Goal: Use online tool/utility: Utilize a website feature to perform a specific function

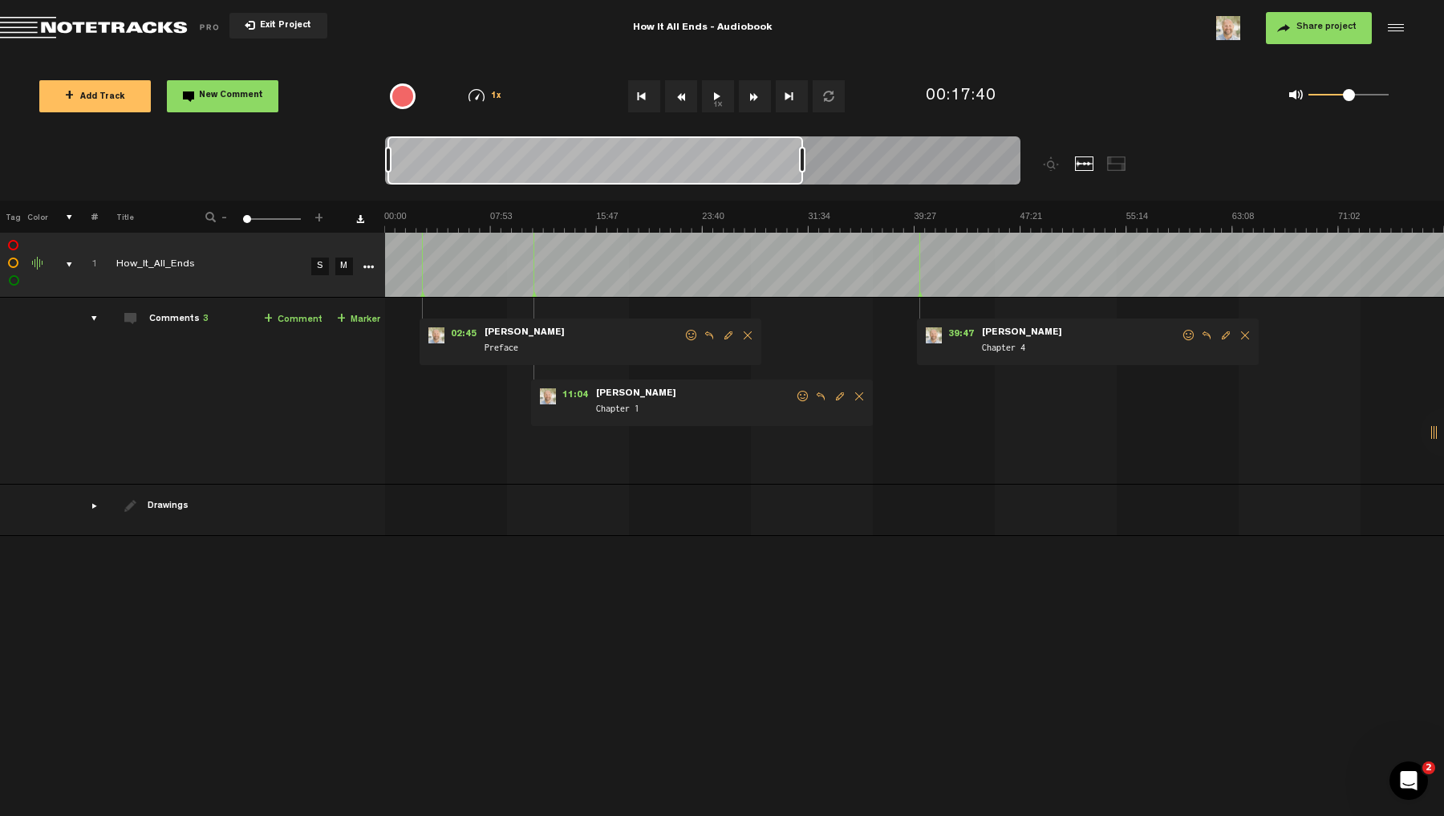
scroll to position [0, 722]
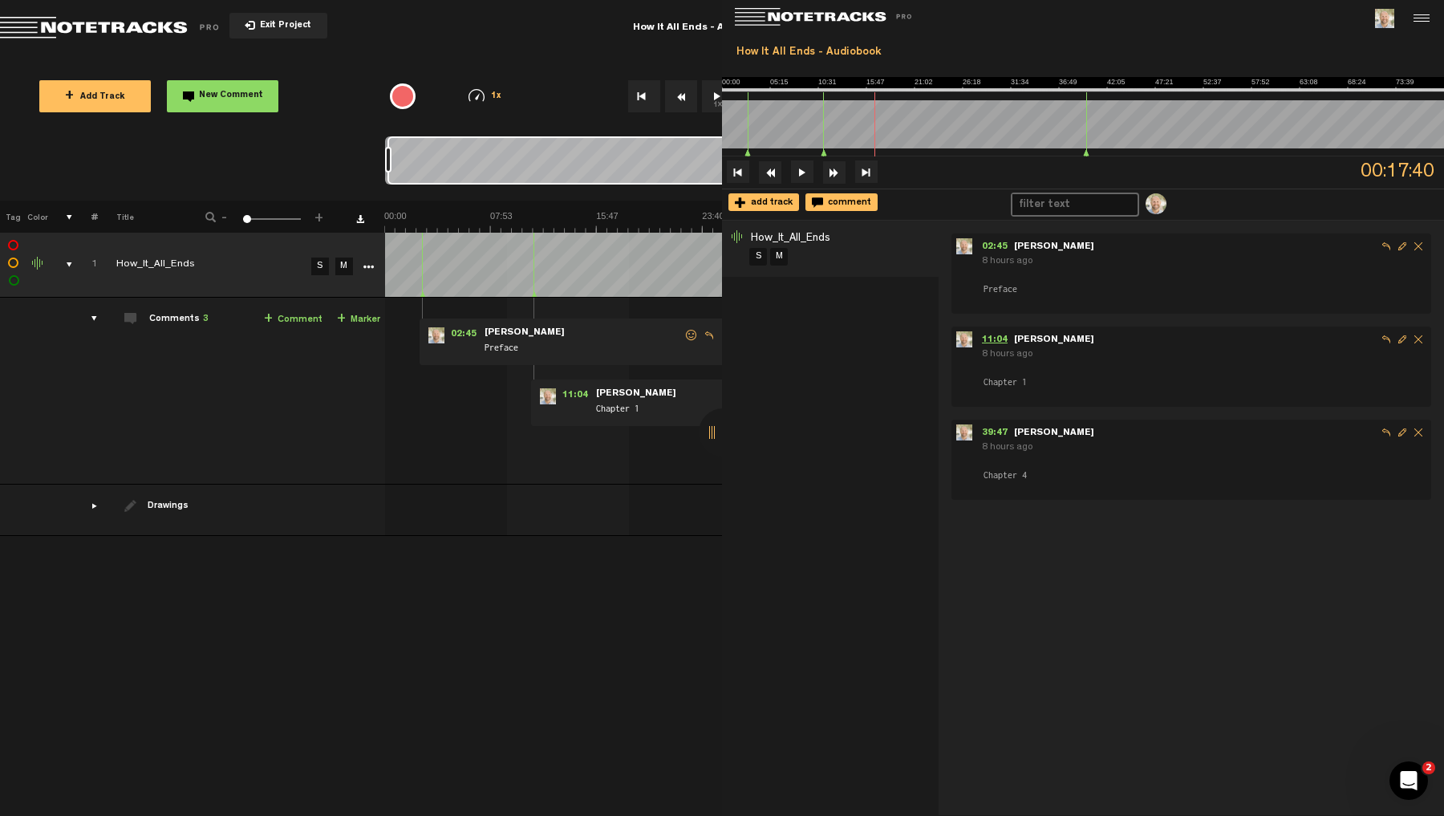
click at [987, 338] on span "11:04" at bounding box center [998, 340] width 32 height 10
click at [985, 432] on span "39:47" at bounding box center [998, 433] width 32 height 10
click at [681, 682] on div "+ New drawing Tag Color # Title - 1 100 1 + 1 completed How_It_All_Ends S M Exp…" at bounding box center [722, 508] width 1444 height 615
click at [520, 218] on img at bounding box center [913, 221] width 1059 height 22
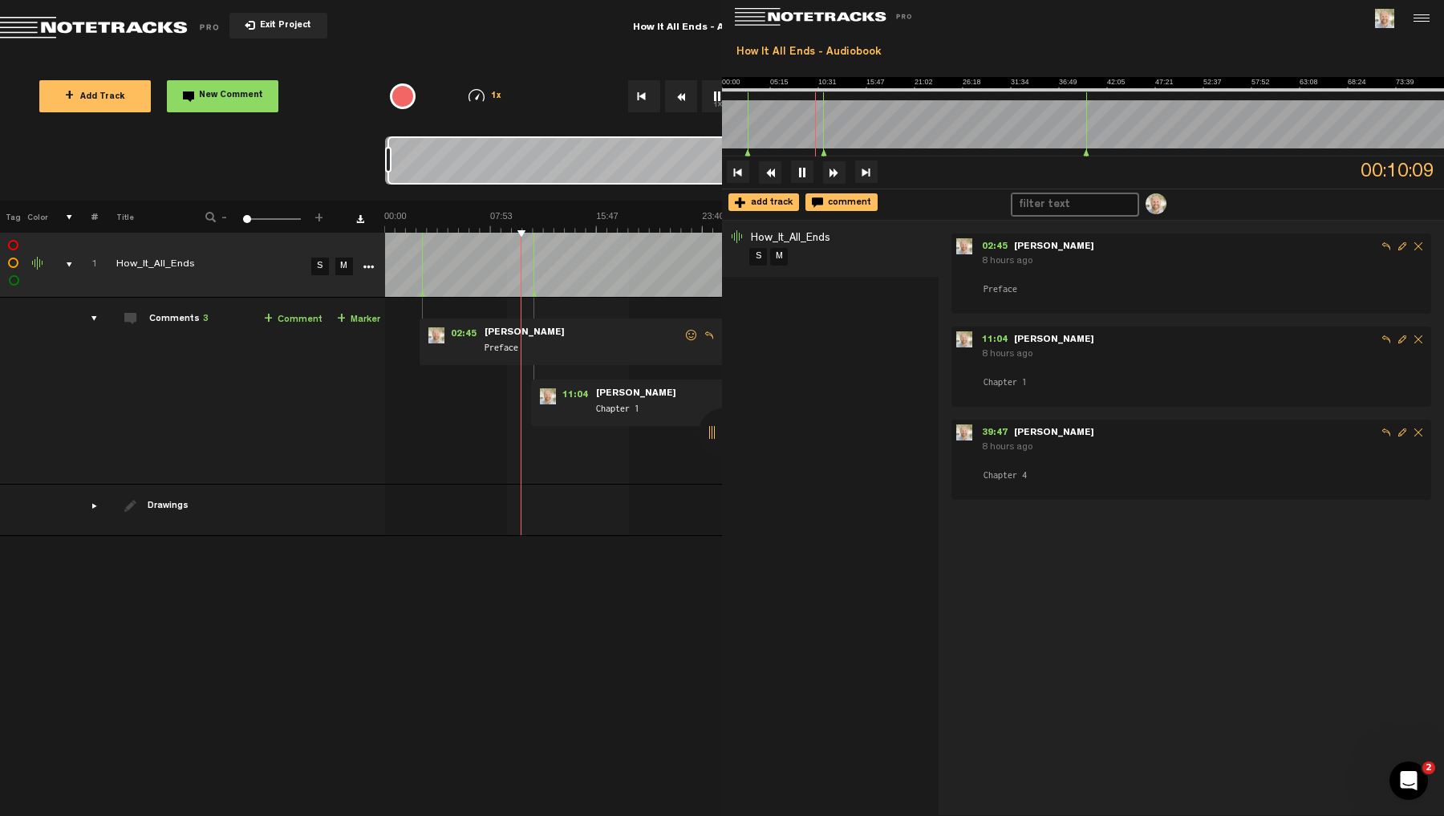
click at [1425, 22] on div at bounding box center [1419, 18] width 24 height 24
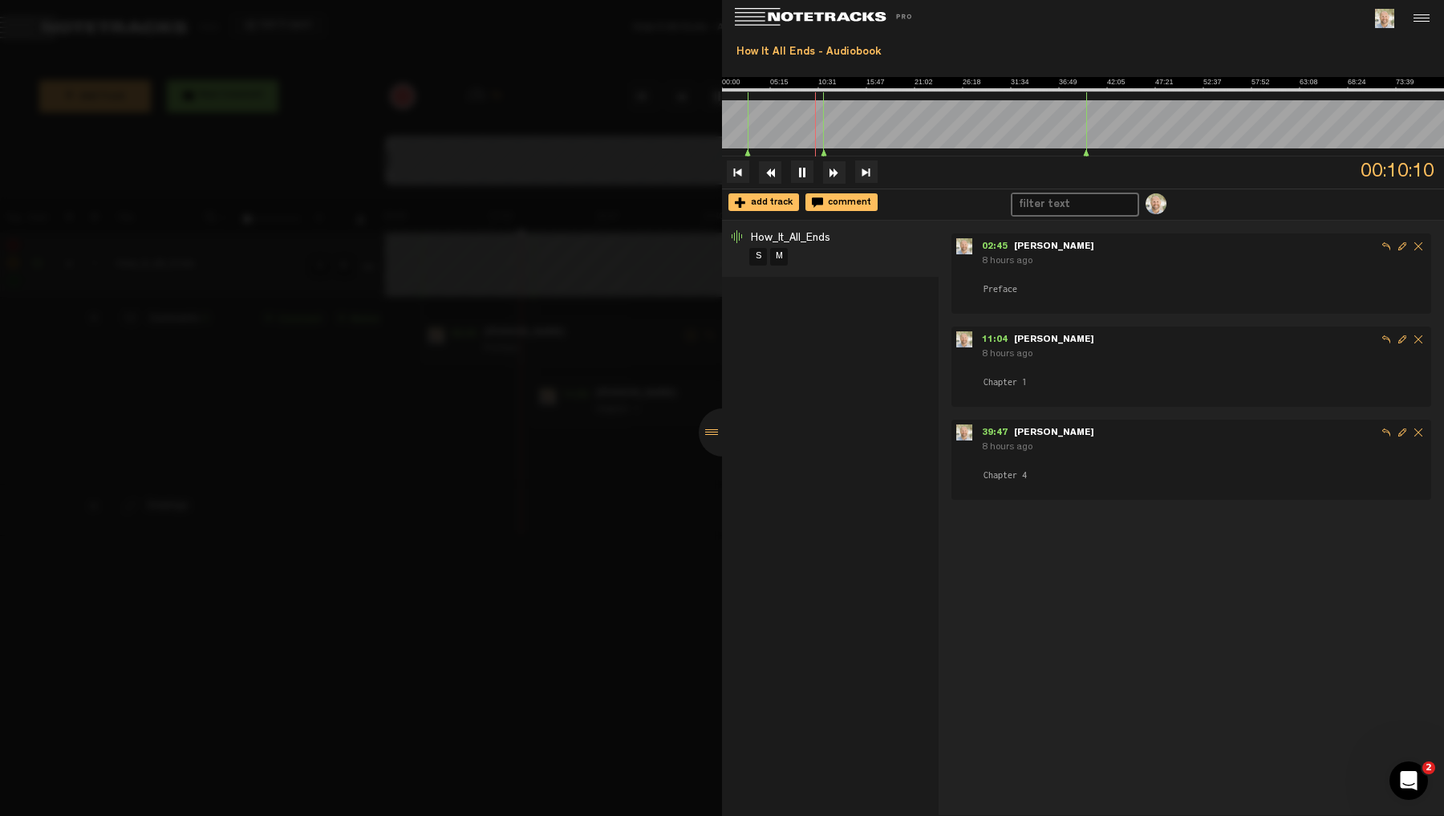
click at [1425, 22] on div at bounding box center [1419, 18] width 24 height 24
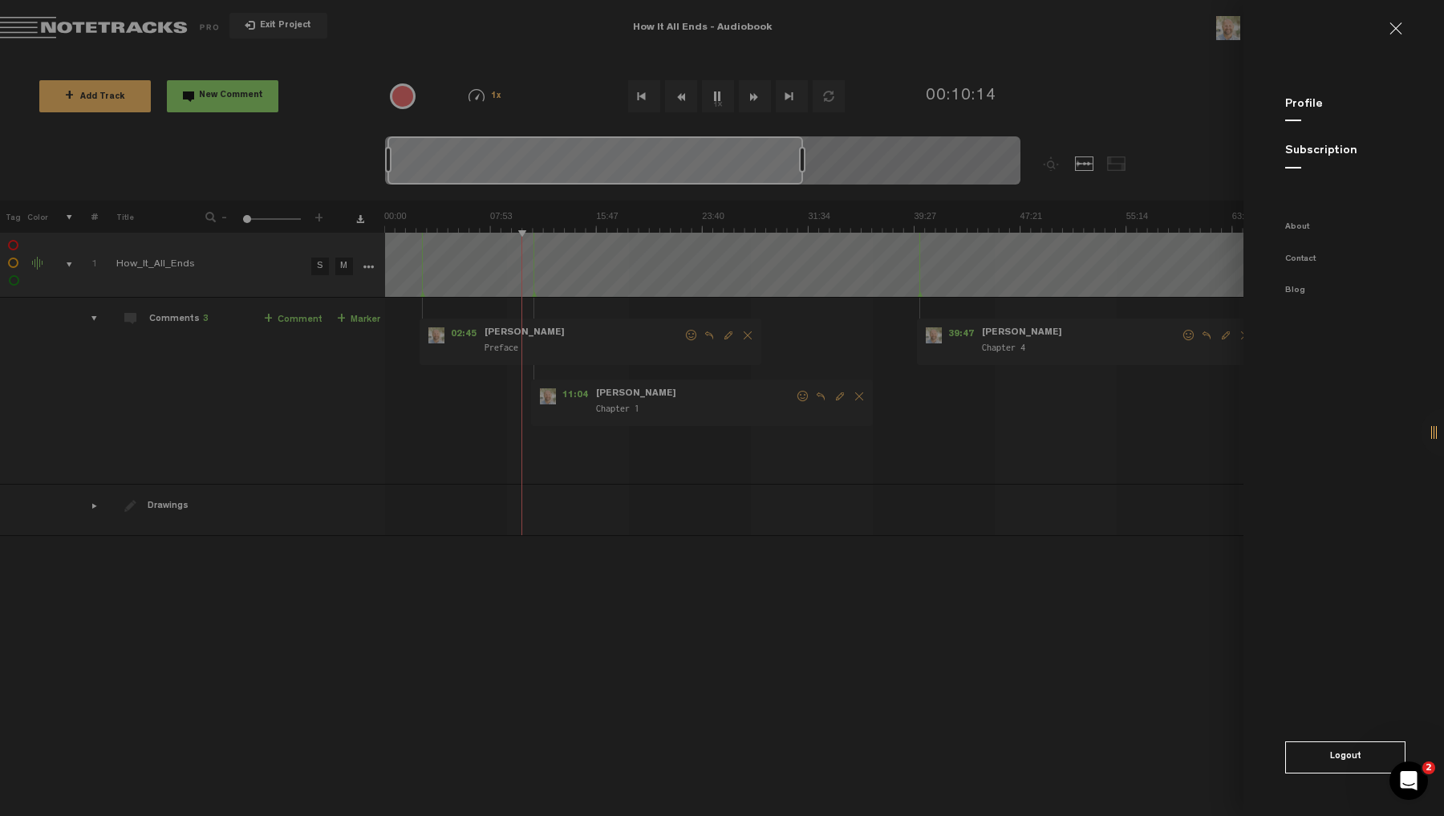
click at [1252, 739] on md-sidenav "Profile Subscription About Contact Blog Logout" at bounding box center [1343, 408] width 201 height 816
click at [881, 574] on md-backdrop at bounding box center [722, 408] width 1444 height 816
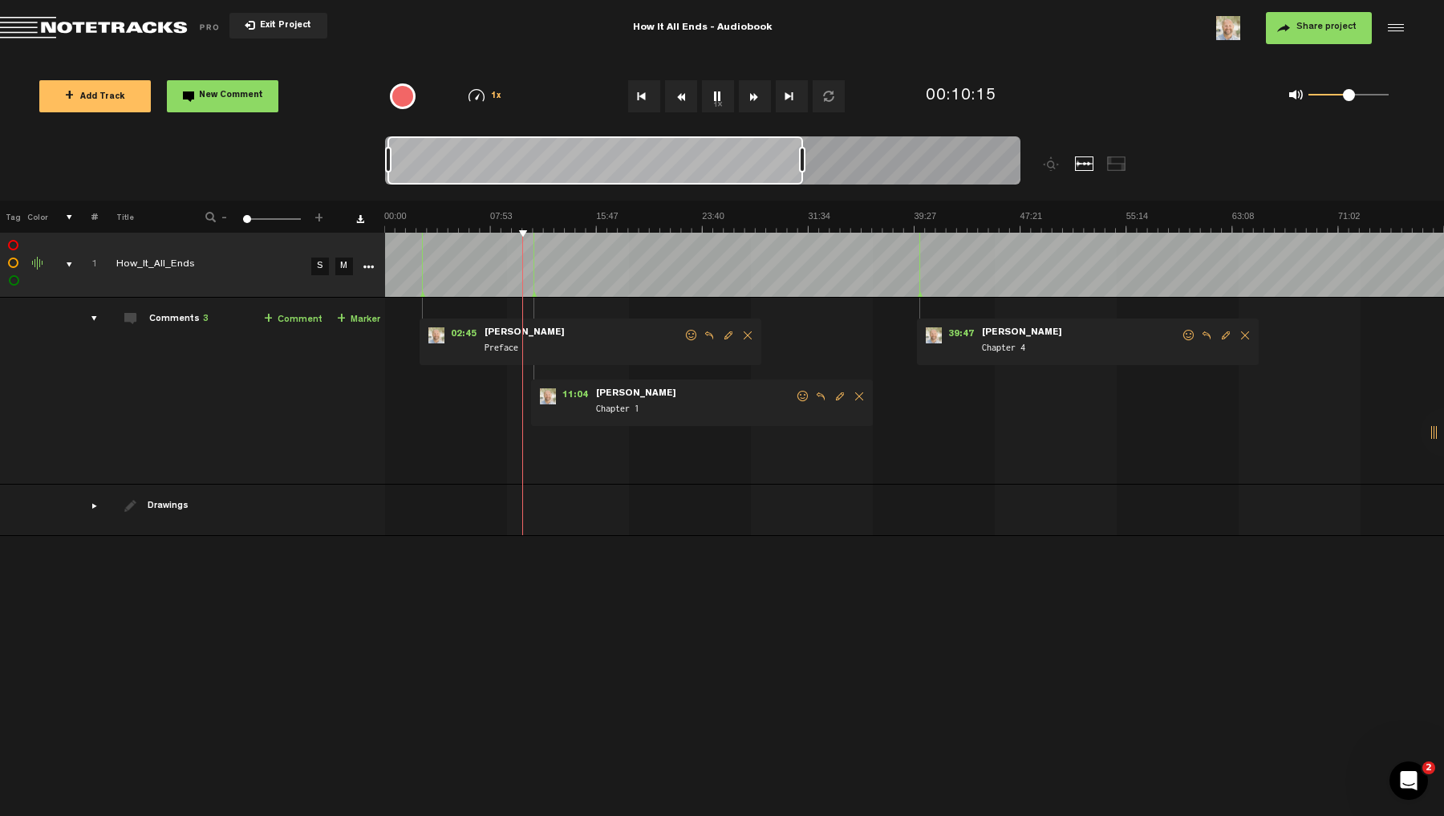
scroll to position [0, 722]
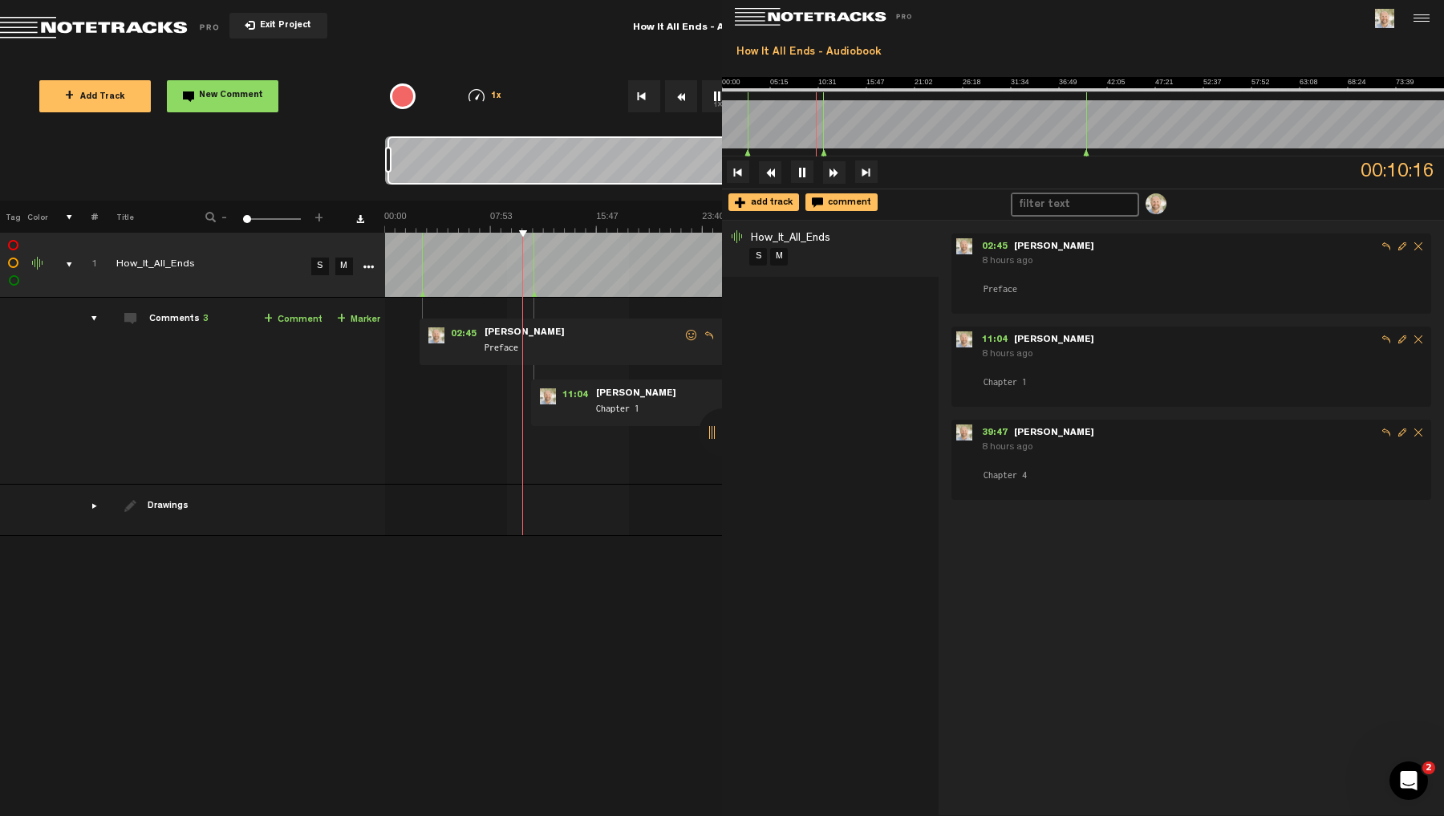
click at [663, 585] on div "+ New drawing Tag Color # Title - 1 100 1 + 1 completed How_It_All_Ends S M Exp…" at bounding box center [722, 508] width 1444 height 615
click at [314, 265] on link "S" at bounding box center [320, 266] width 18 height 18
click at [342, 262] on link "M" at bounding box center [344, 266] width 18 height 18
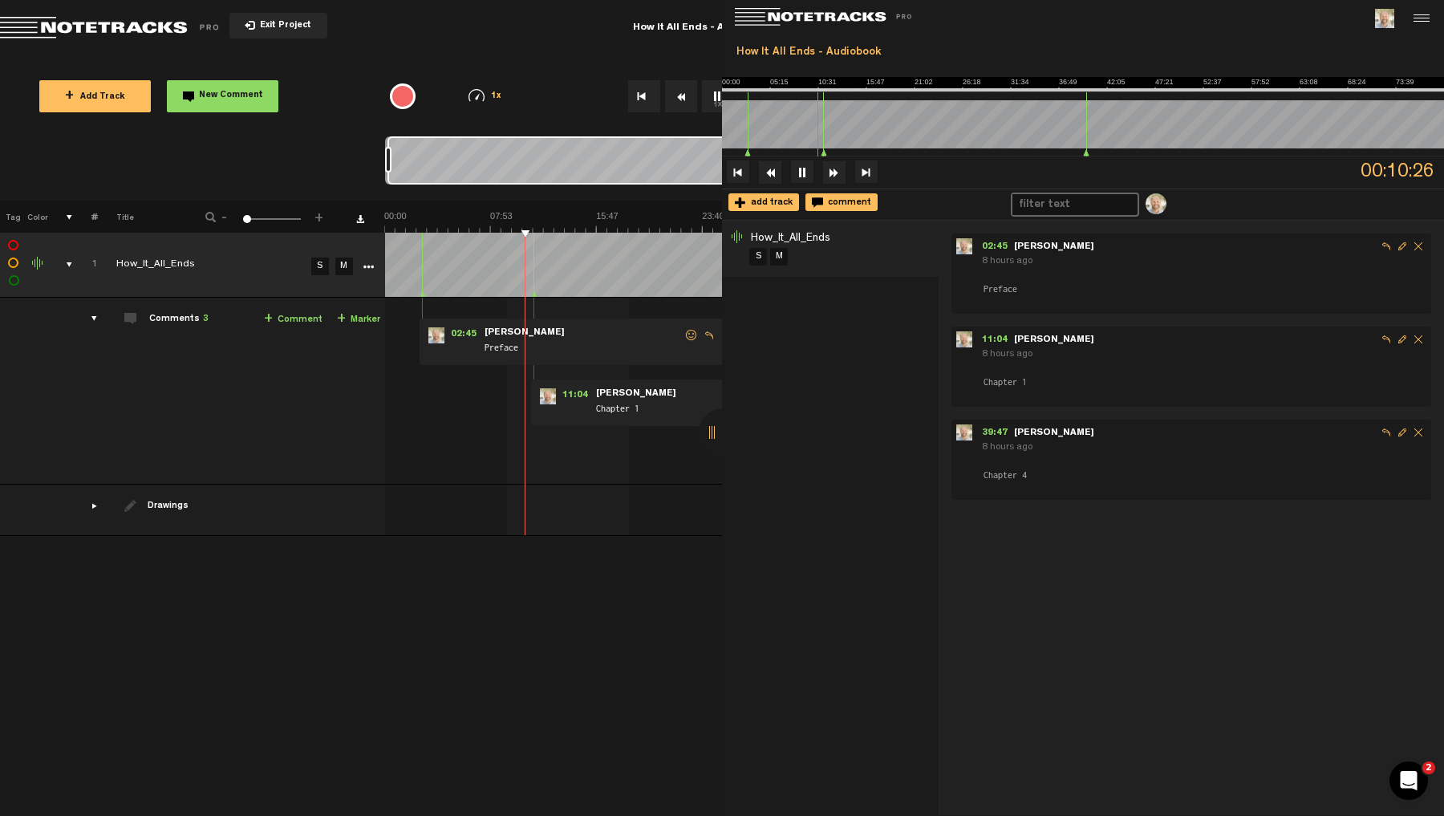
click at [988, 95] on audio-loader at bounding box center [1083, 123] width 722 height 64
click at [987, 89] on img at bounding box center [1083, 84] width 722 height 14
click at [987, 87] on img at bounding box center [1083, 84] width 722 height 14
click at [519, 59] on div "+ Add Track New Comment 1x 0.25x 0.5x 0.75x 1x 1.25x 1.5x 1.75x 2x All emojis 😀…" at bounding box center [722, 96] width 1444 height 80
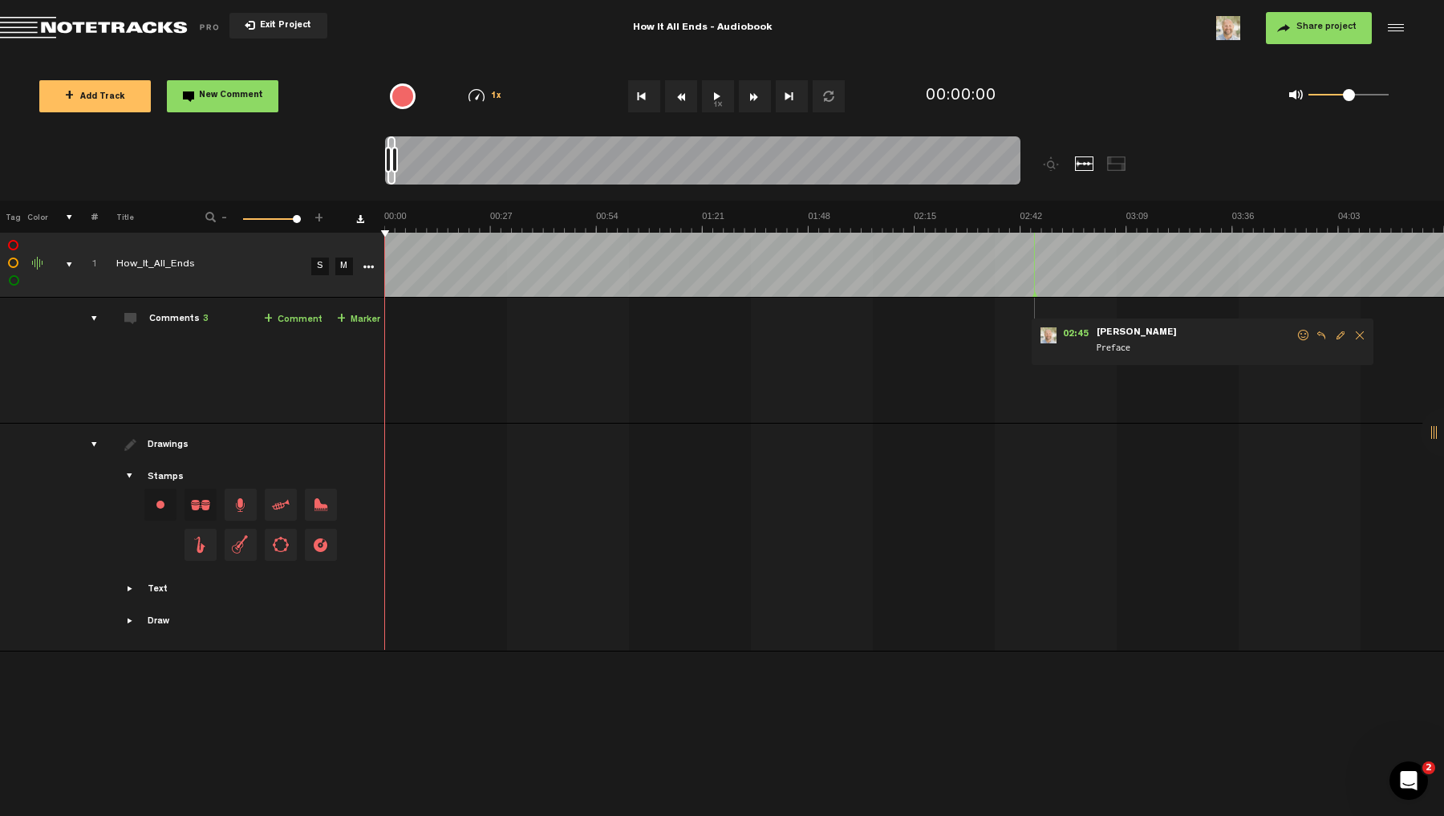
click at [715, 96] on button "1x" at bounding box center [718, 96] width 32 height 32
click at [95, 445] on div "drawings" at bounding box center [87, 444] width 25 height 16
